Goal: Check status: Check status

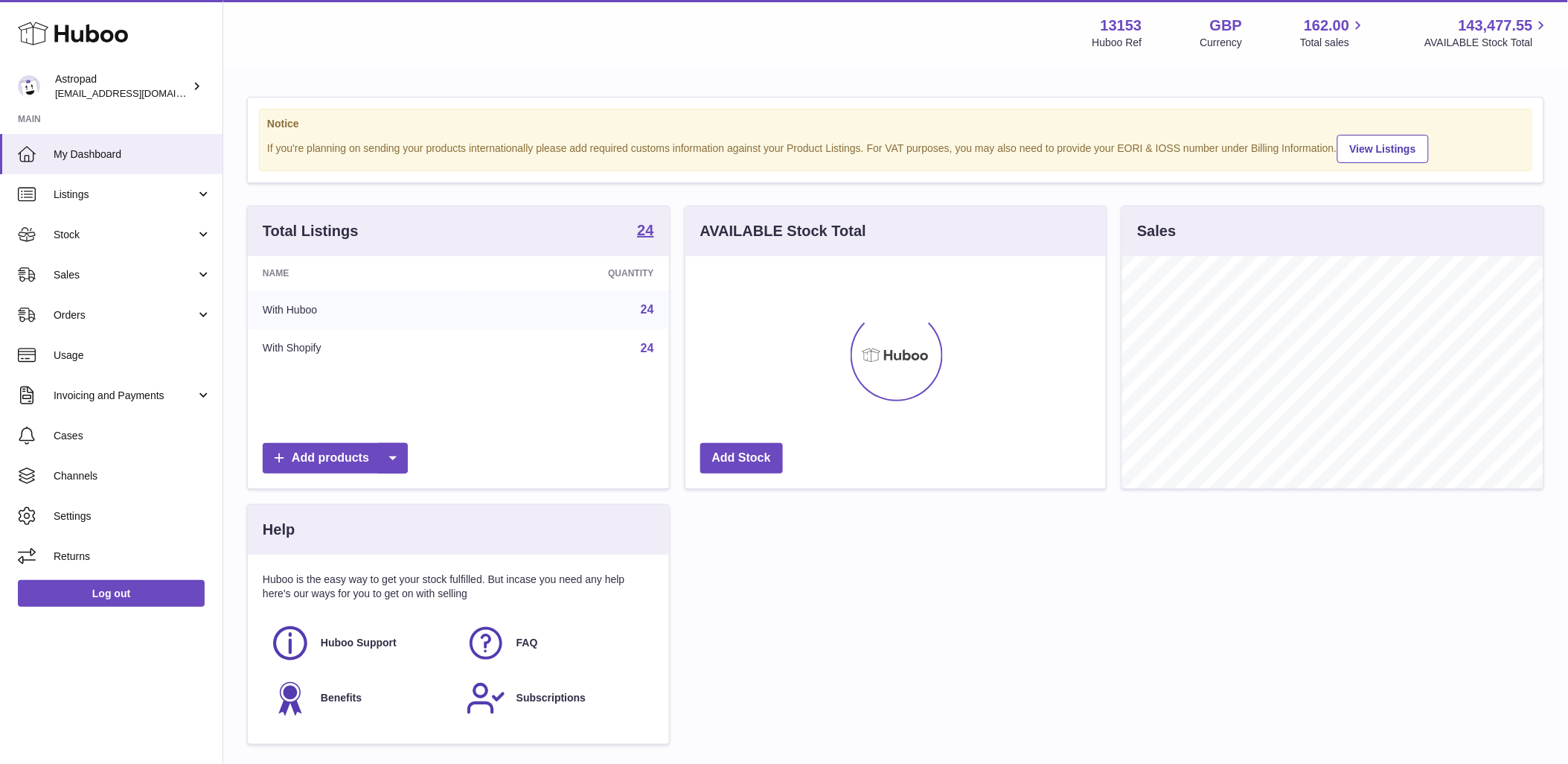
scroll to position [233, 421]
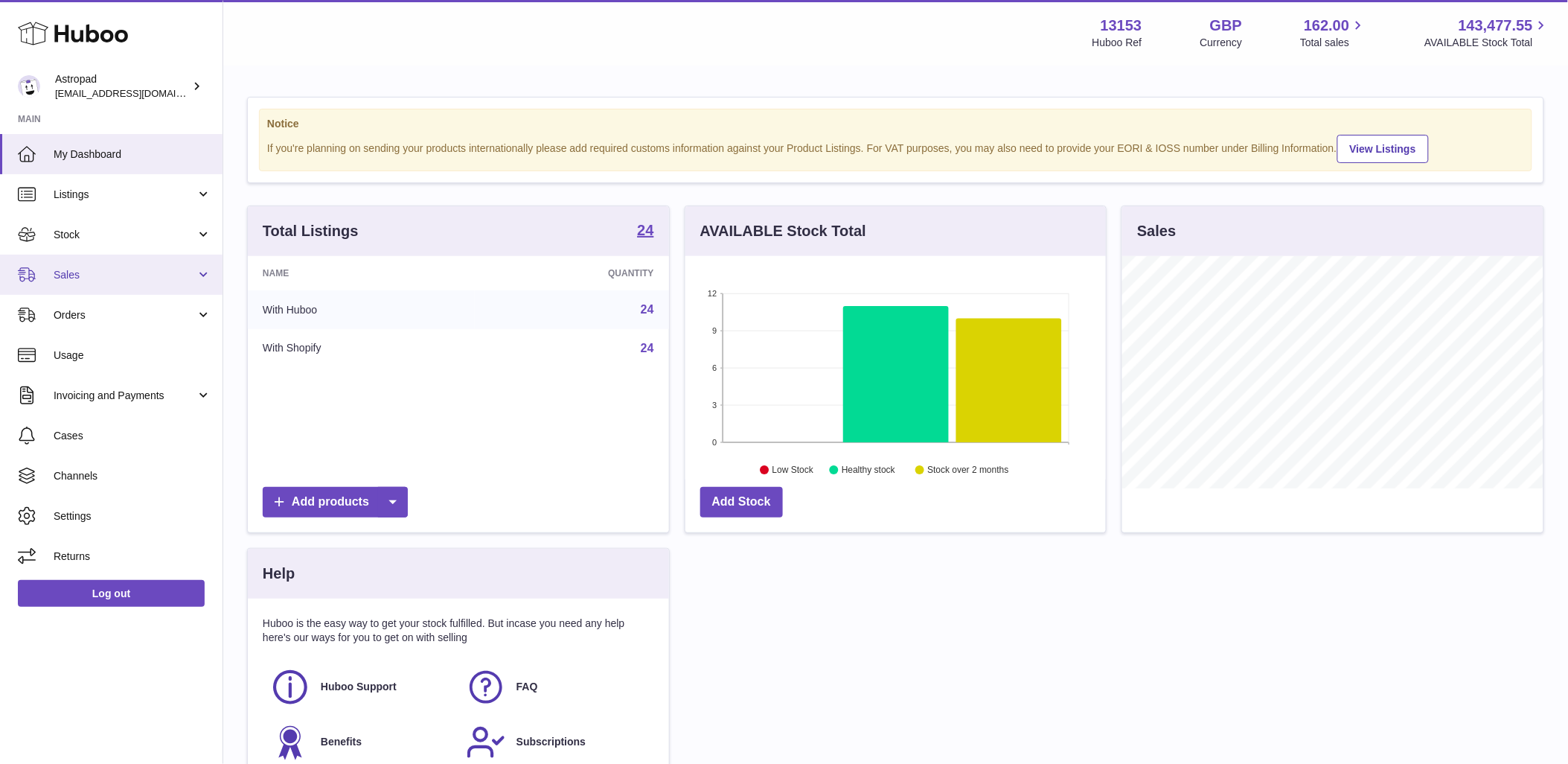
click at [112, 286] on link "Sales" at bounding box center [111, 275] width 222 height 40
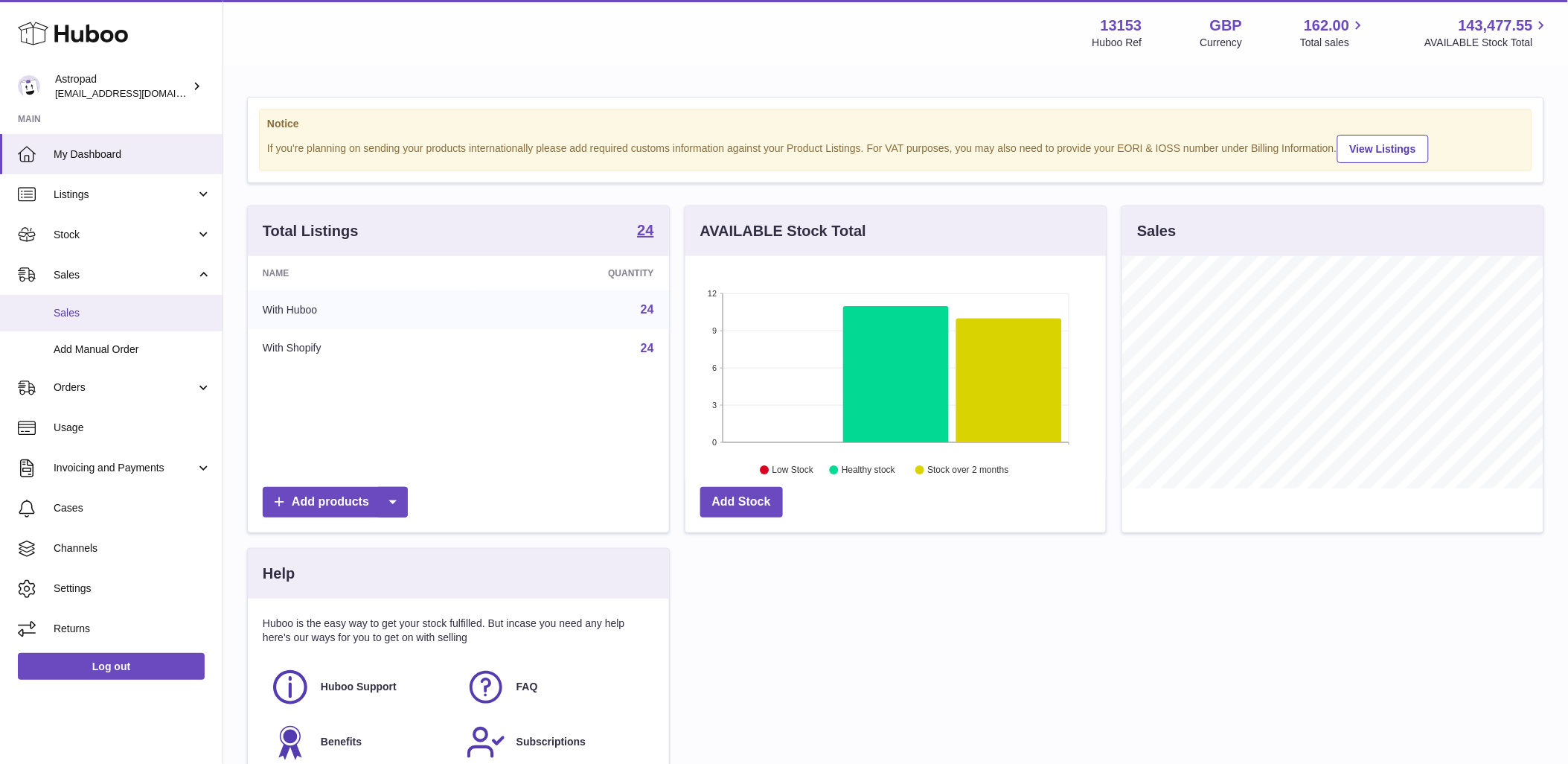
click at [111, 328] on link "Sales" at bounding box center [111, 314] width 222 height 37
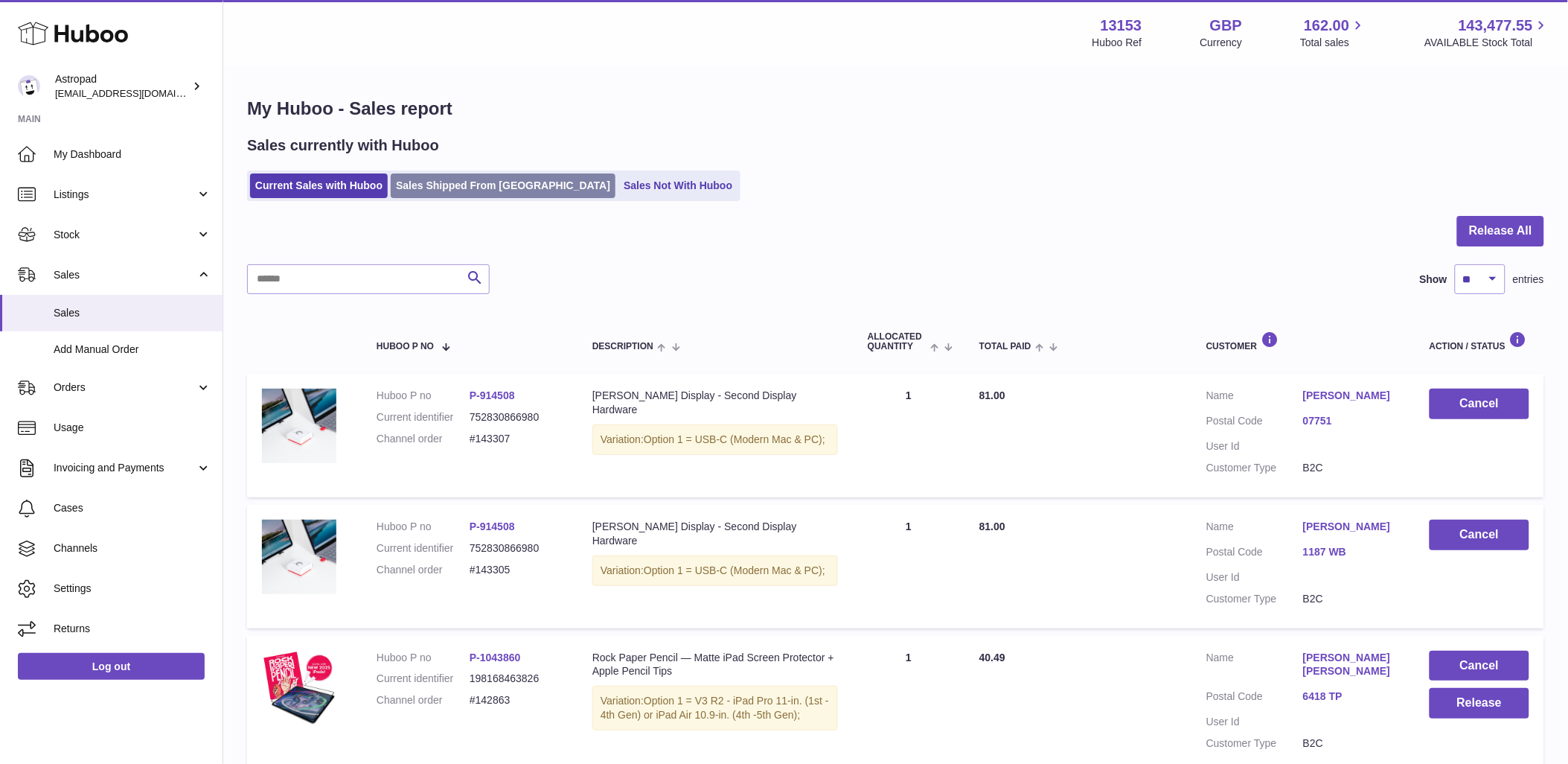
click at [496, 184] on link "Sales Shipped From [GEOGRAPHIC_DATA]" at bounding box center [503, 186] width 225 height 25
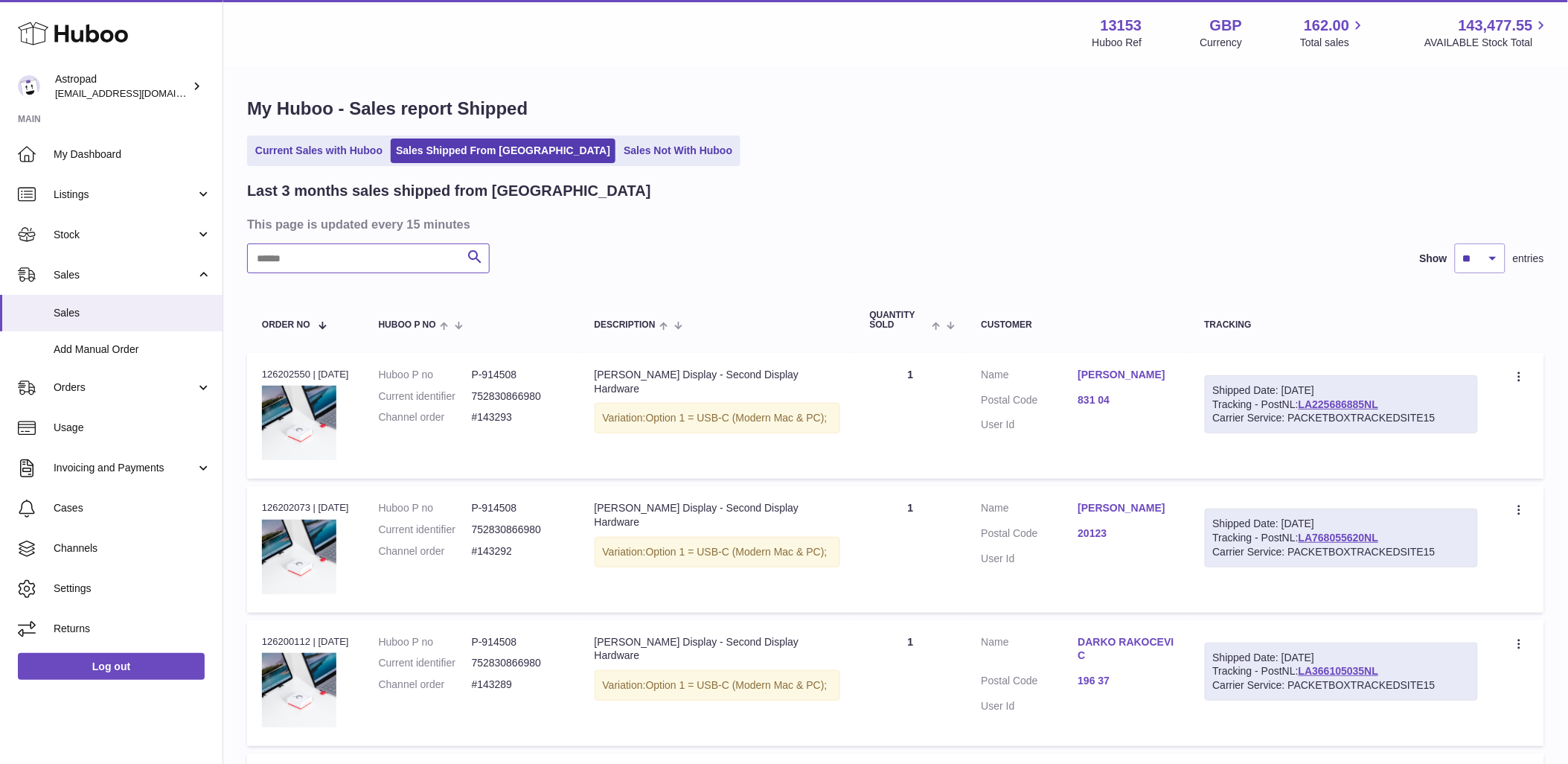
click at [415, 262] on input "text" at bounding box center [368, 258] width 242 height 30
type input "*****"
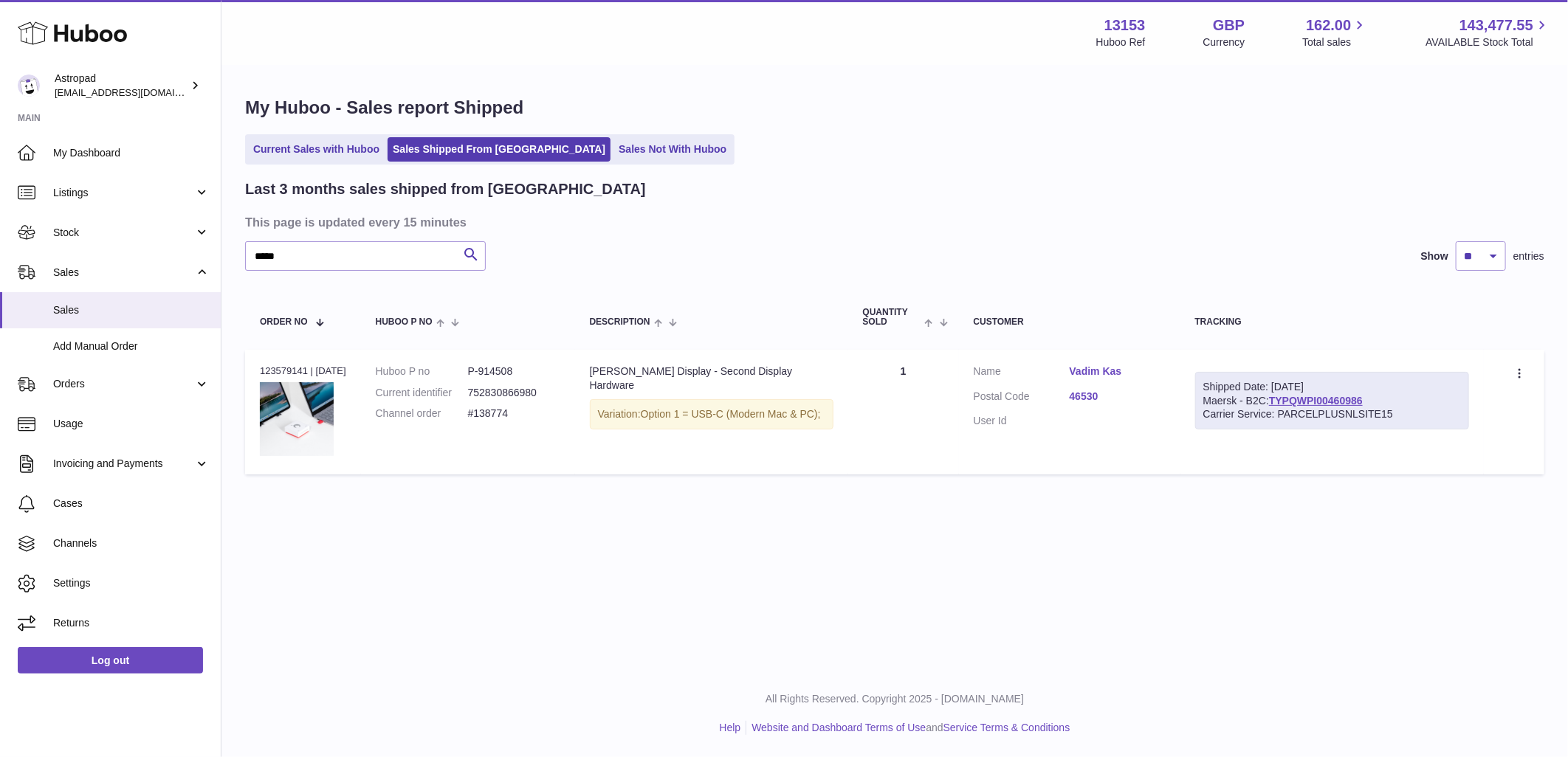
click at [492, 419] on dd "#138774" at bounding box center [515, 413] width 92 height 14
copy tr "#138774 Description"
click at [275, 371] on div "Order no 123579141 | [DATE]" at bounding box center [302, 371] width 86 height 13
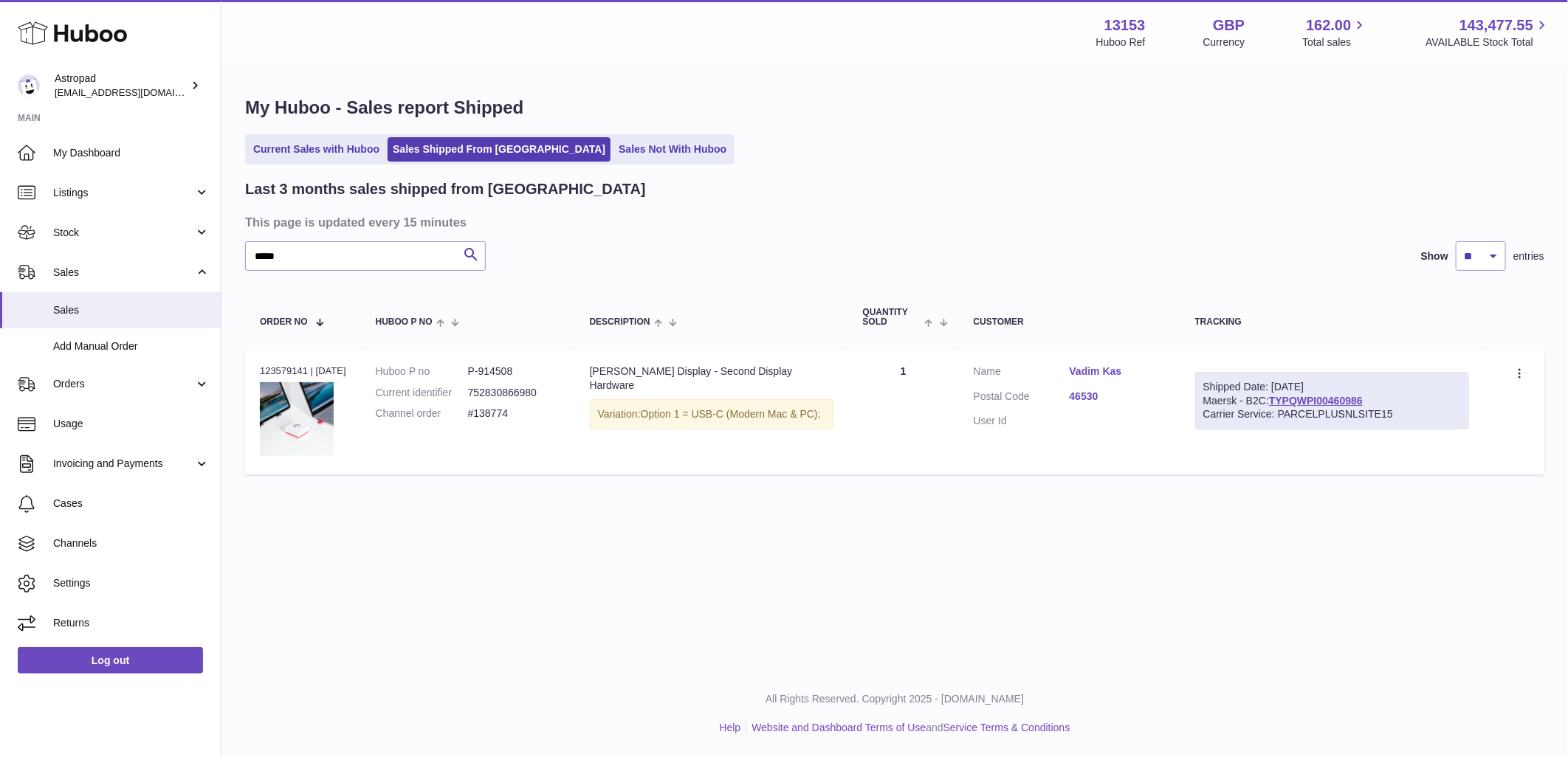
click at [275, 371] on div "Order no 123579141 | [DATE]" at bounding box center [302, 371] width 86 height 13
copy div "123579141"
